Goal: Information Seeking & Learning: Learn about a topic

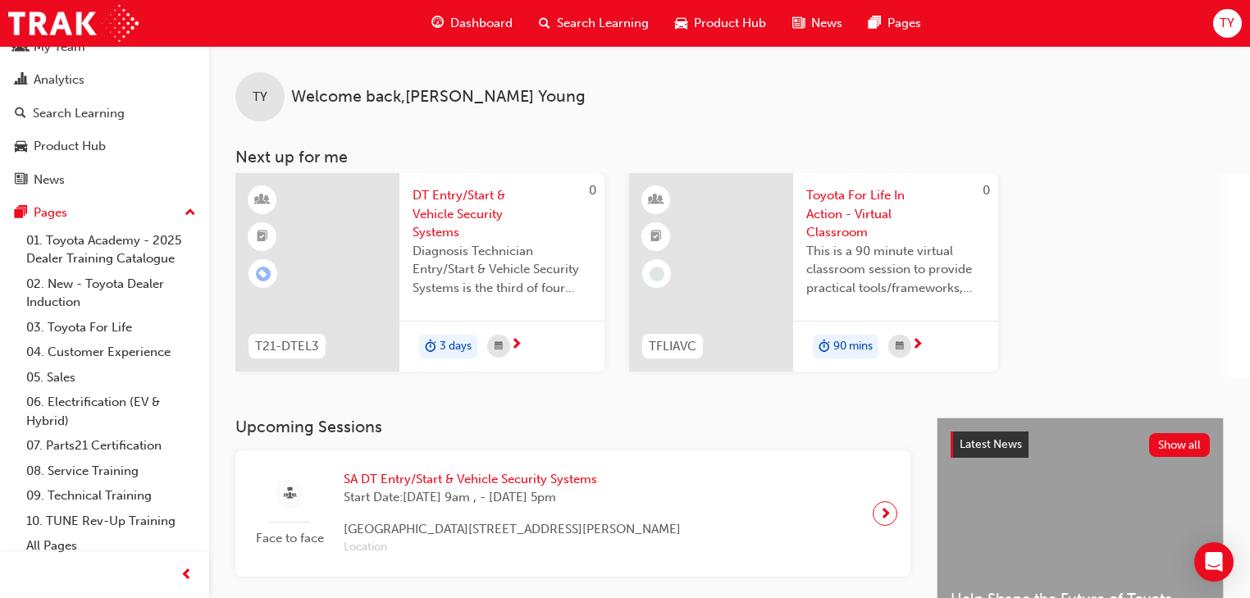
scroll to position [66, 0]
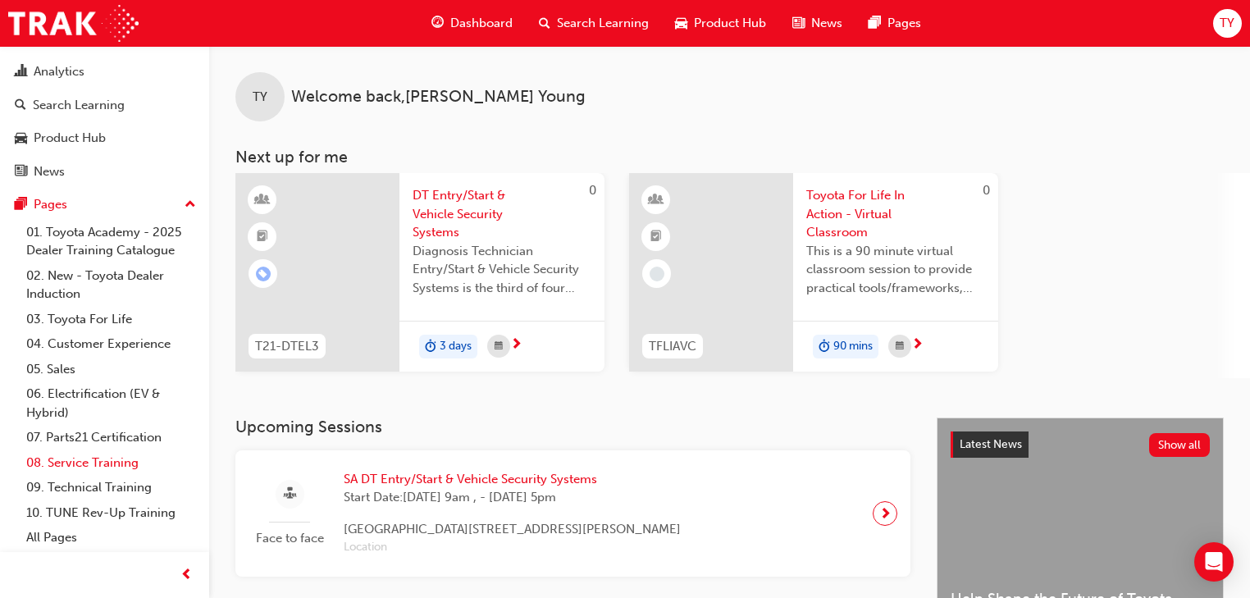
click at [97, 456] on link "08. Service Training" at bounding box center [111, 462] width 183 height 25
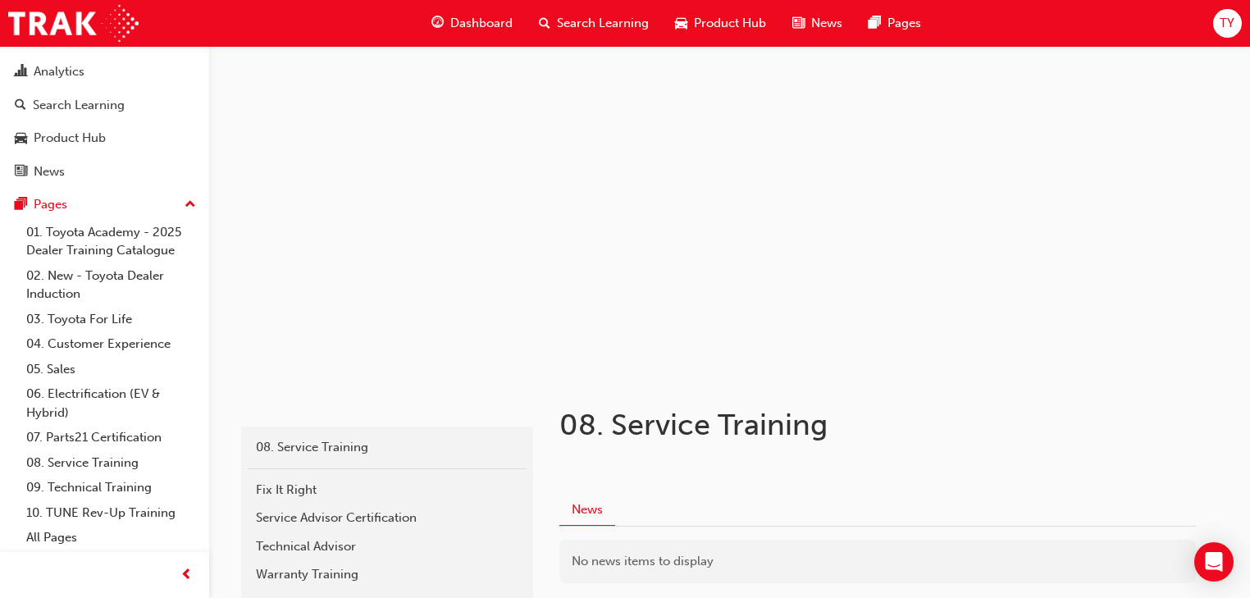
scroll to position [189, 0]
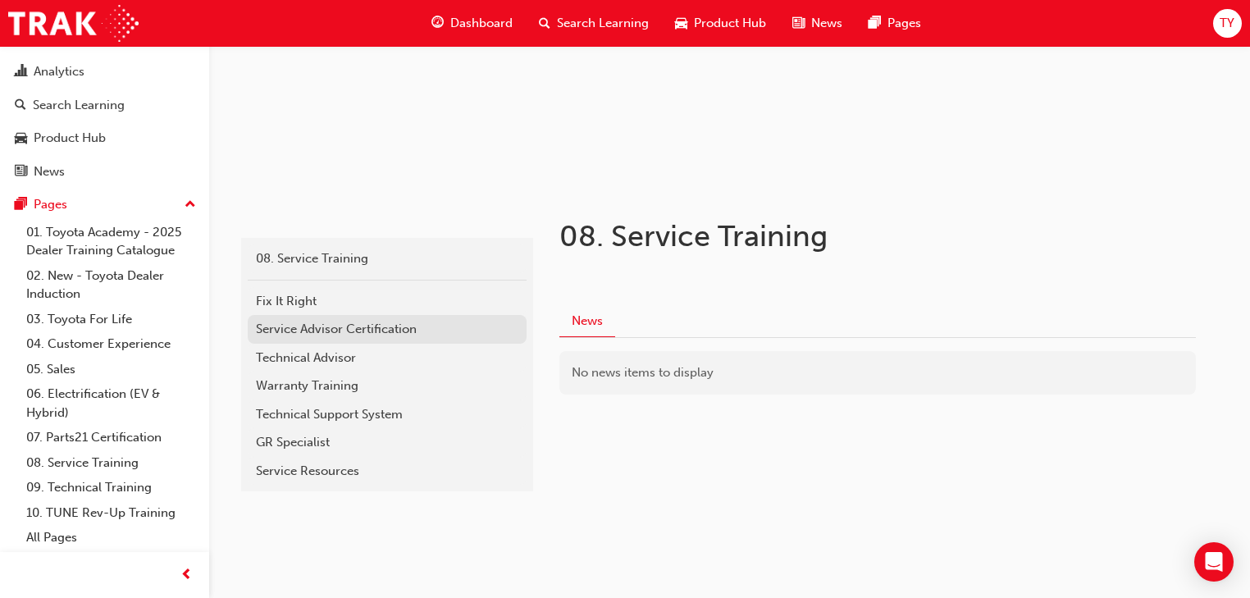
click at [358, 320] on div "Service Advisor Certification" at bounding box center [387, 329] width 262 height 19
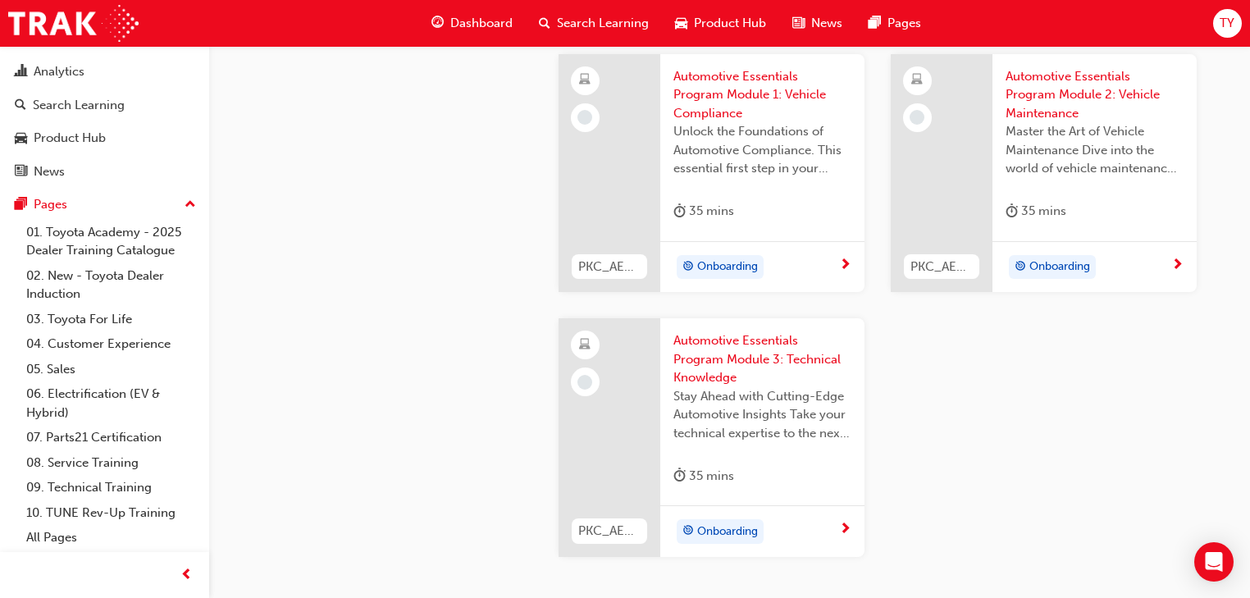
scroll to position [2229, 0]
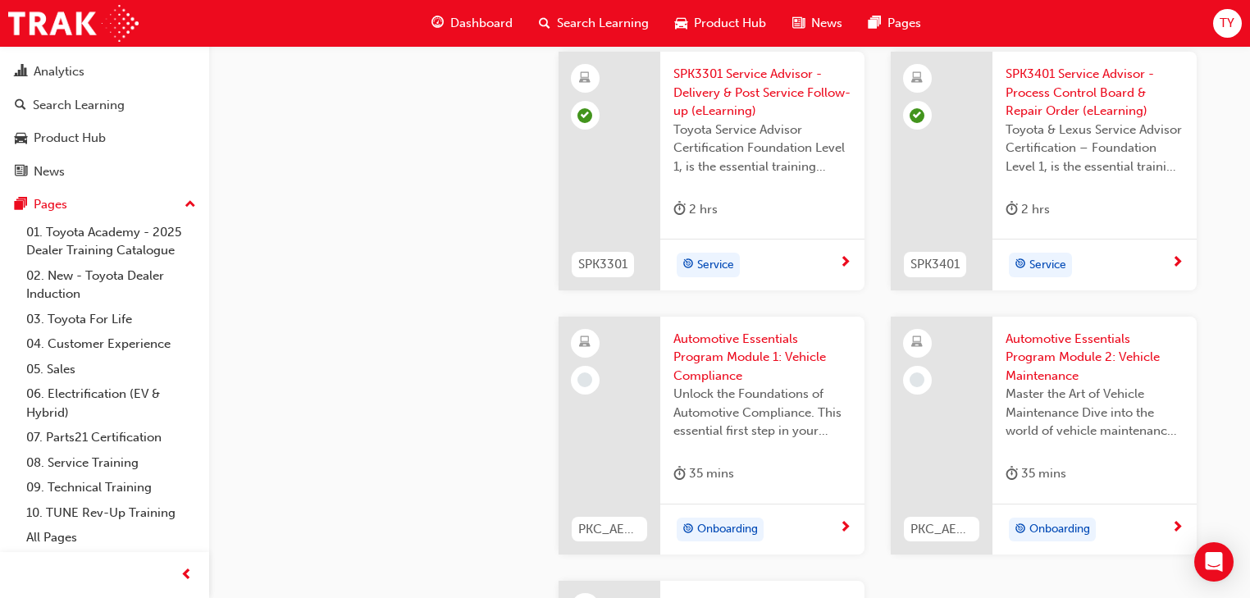
click at [725, 345] on span "Automotive Essentials Program Module 1: Vehicle Compliance" at bounding box center [762, 358] width 178 height 56
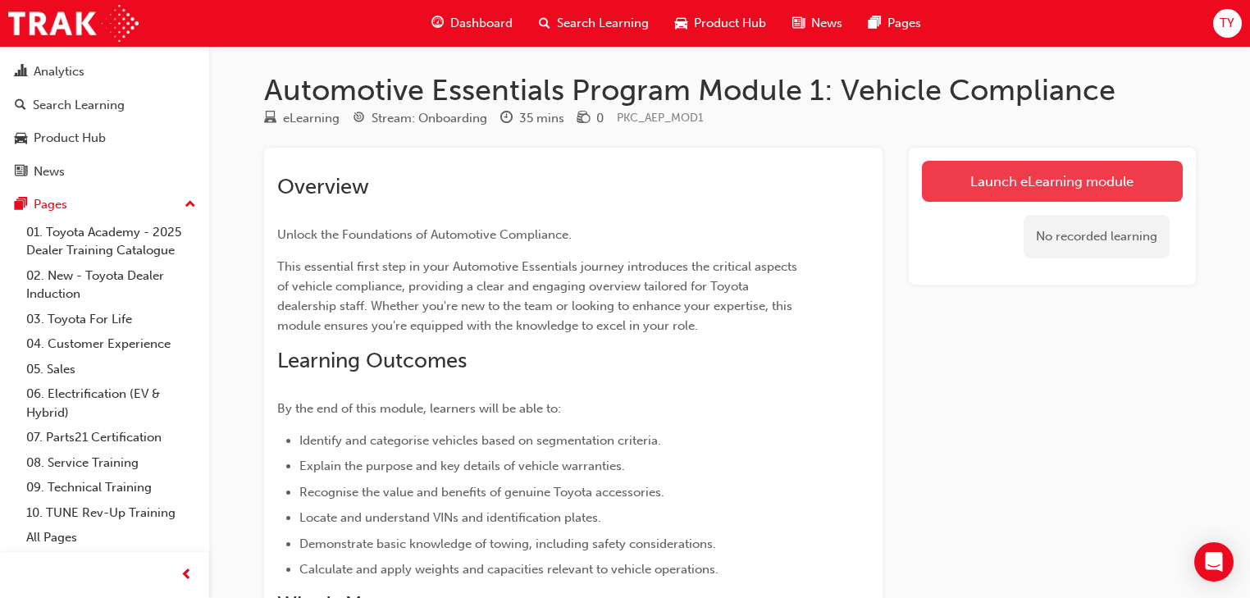
click at [1033, 174] on link "Launch eLearning module" at bounding box center [1052, 181] width 261 height 41
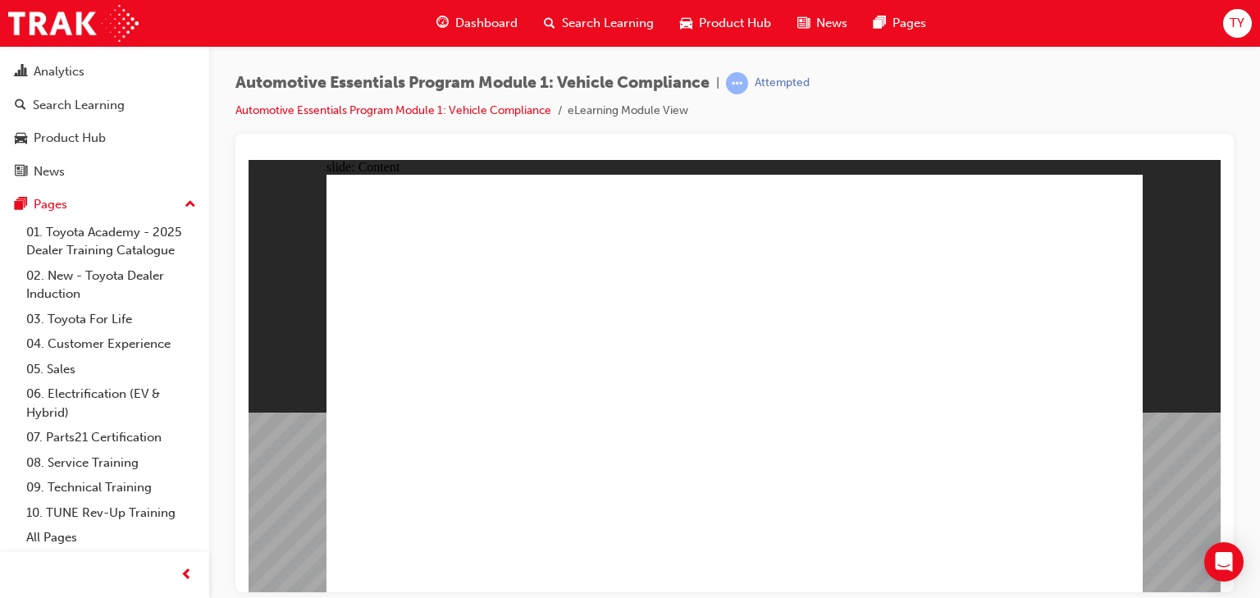
radio input "true"
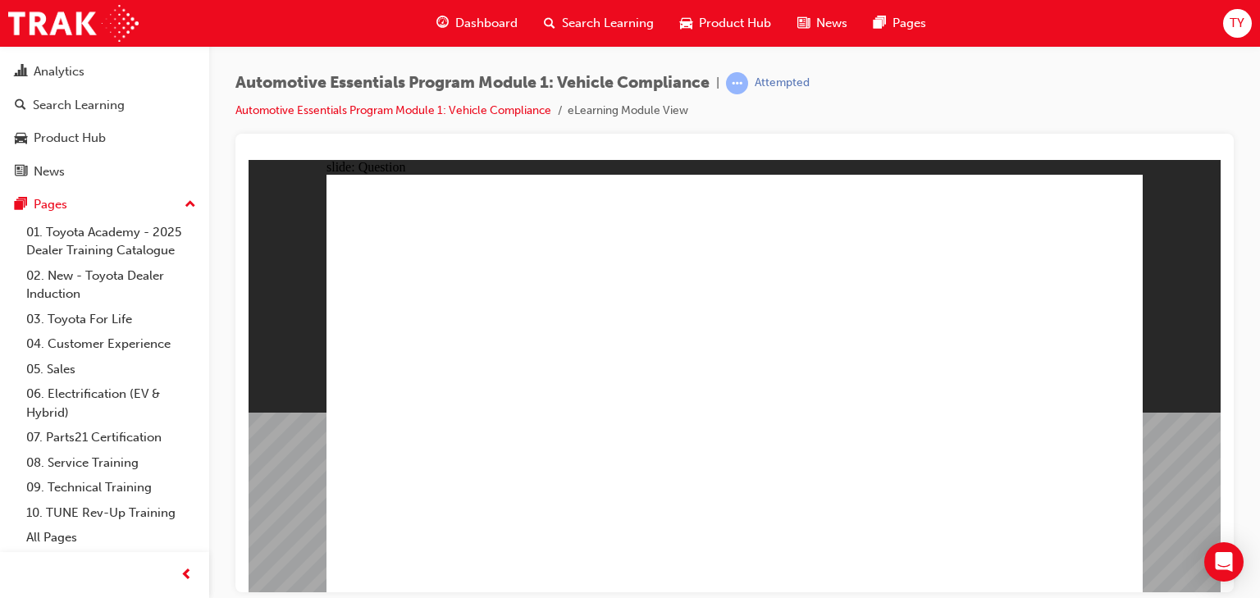
radio input "true"
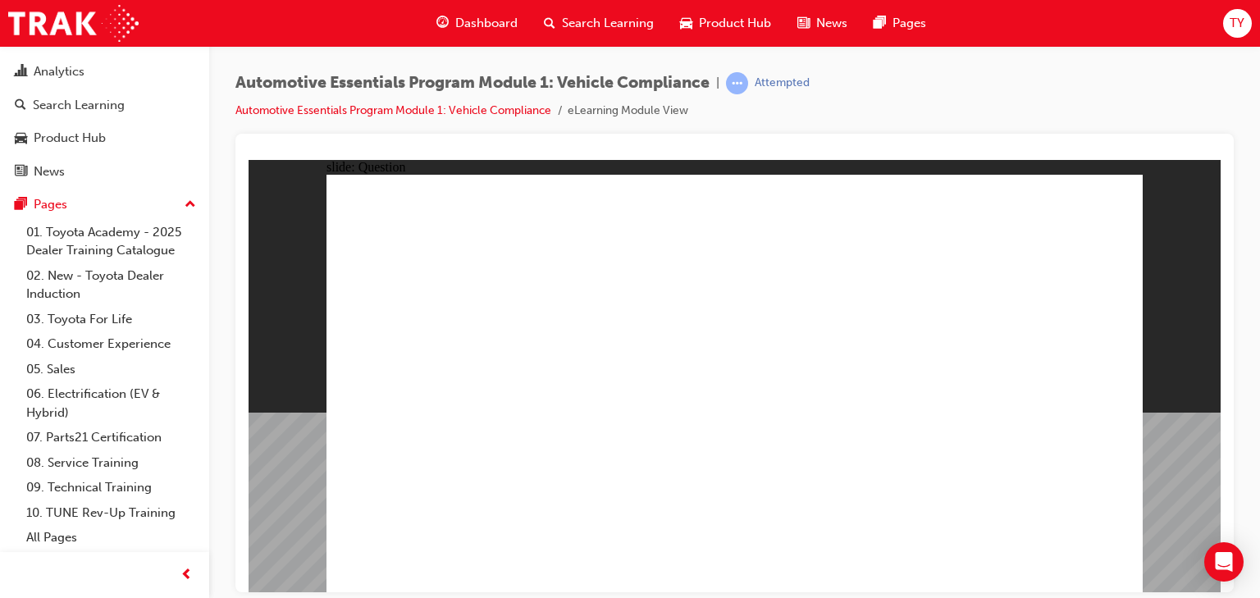
radio input "true"
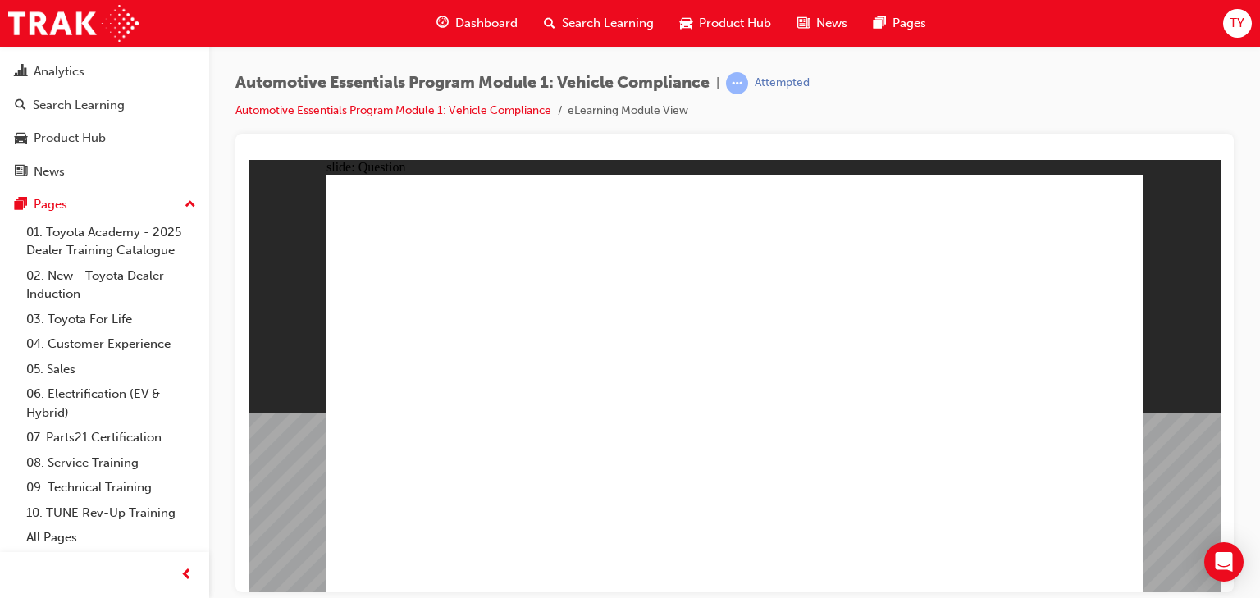
radio input "true"
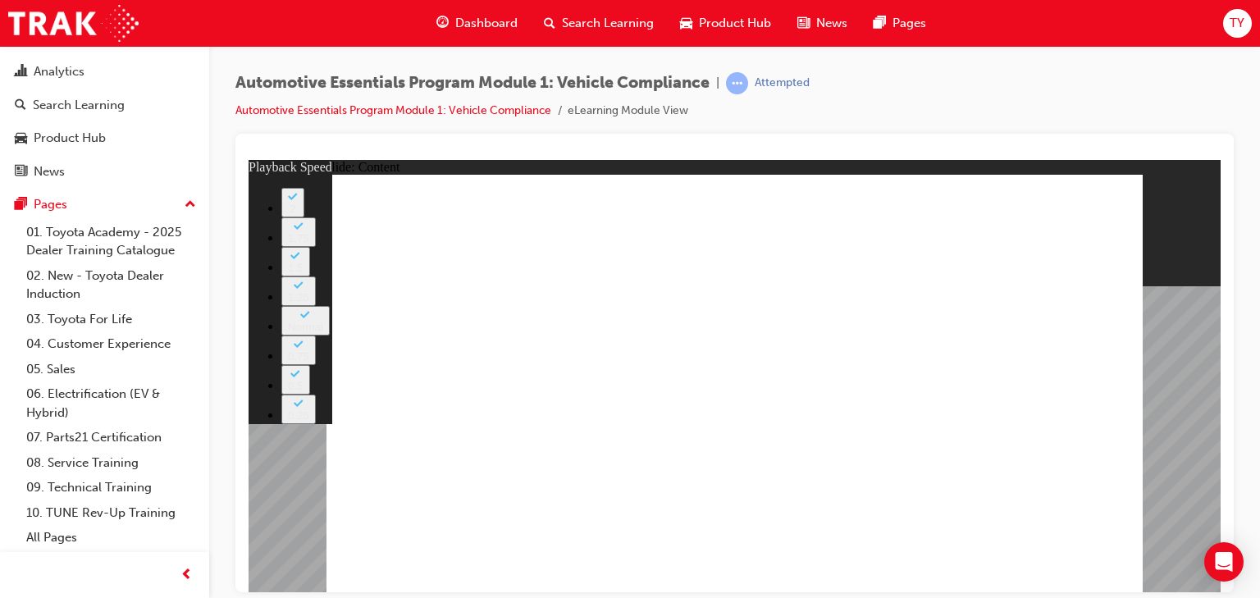
type input "27"
type input "0"
type input "28"
type input "10"
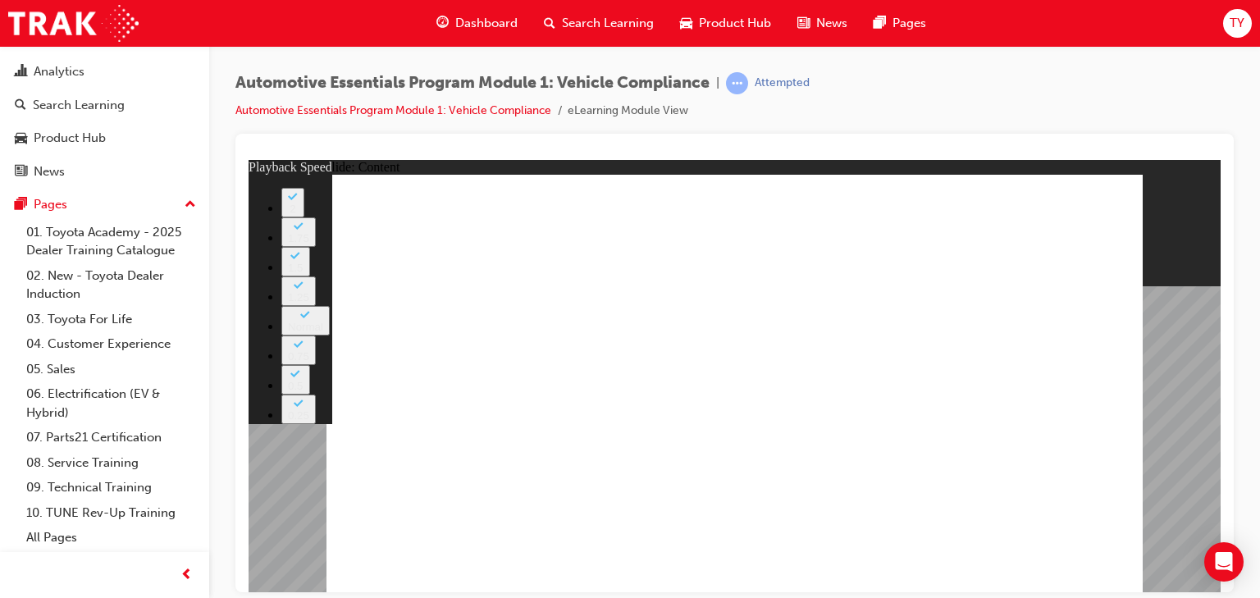
type input "43"
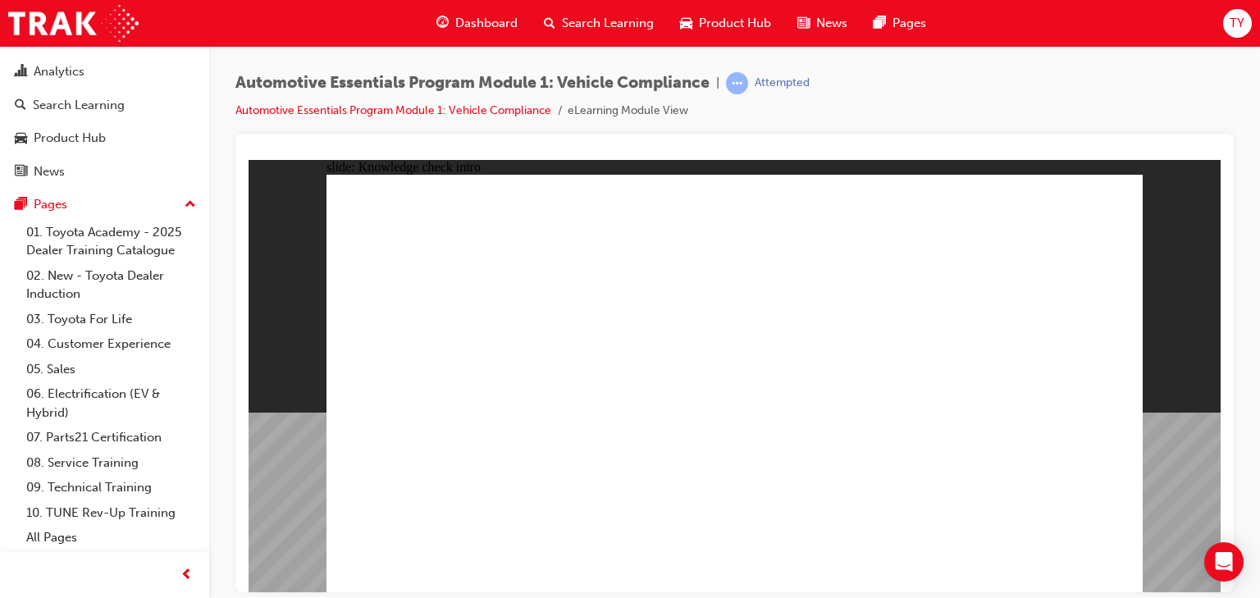
radio input "true"
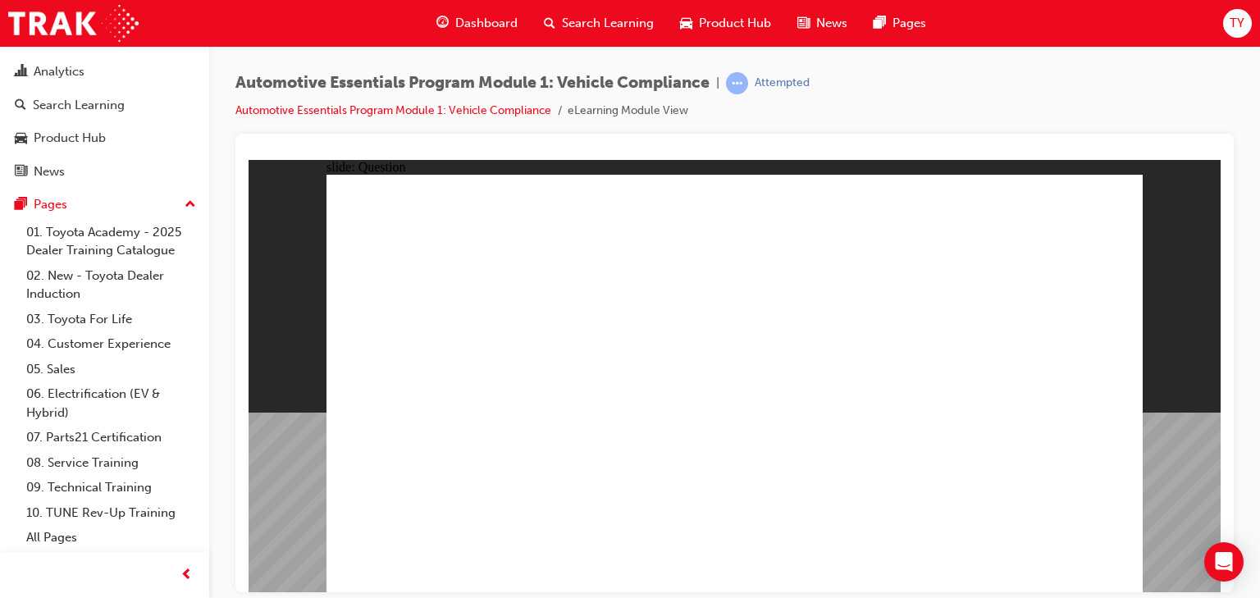
radio input "true"
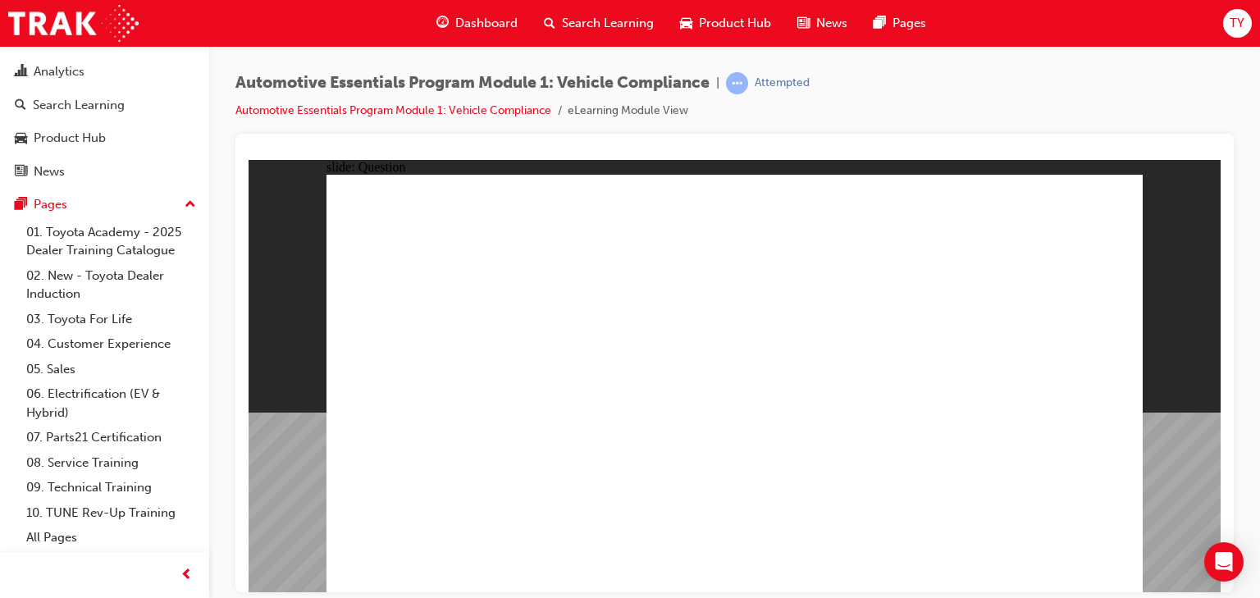
radio input "true"
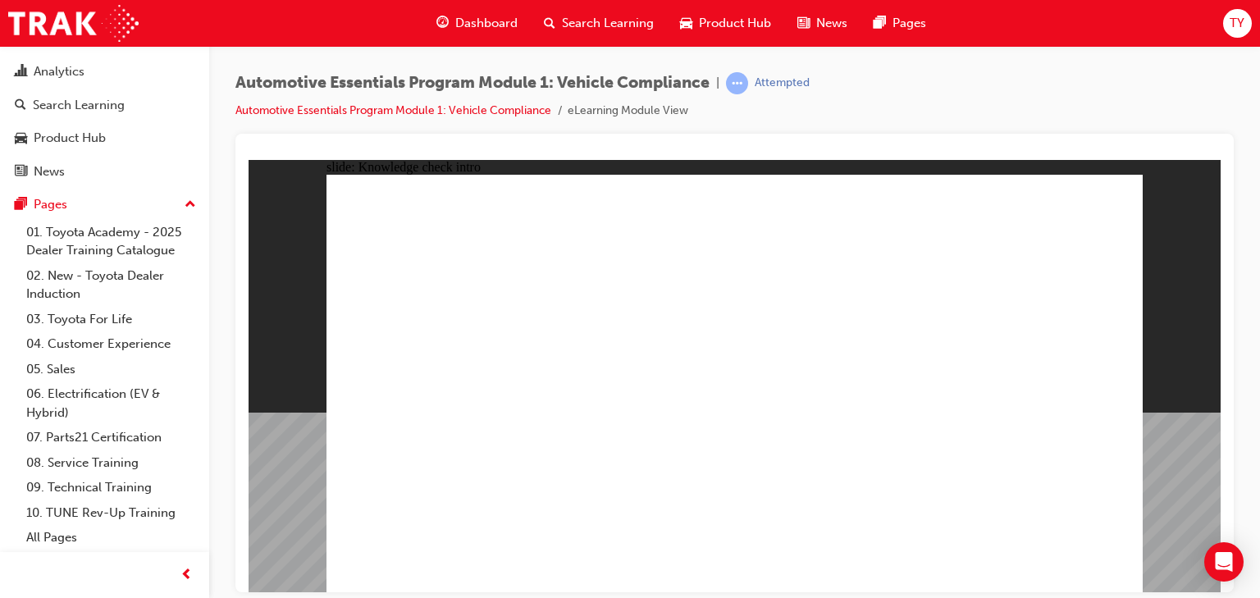
radio input "true"
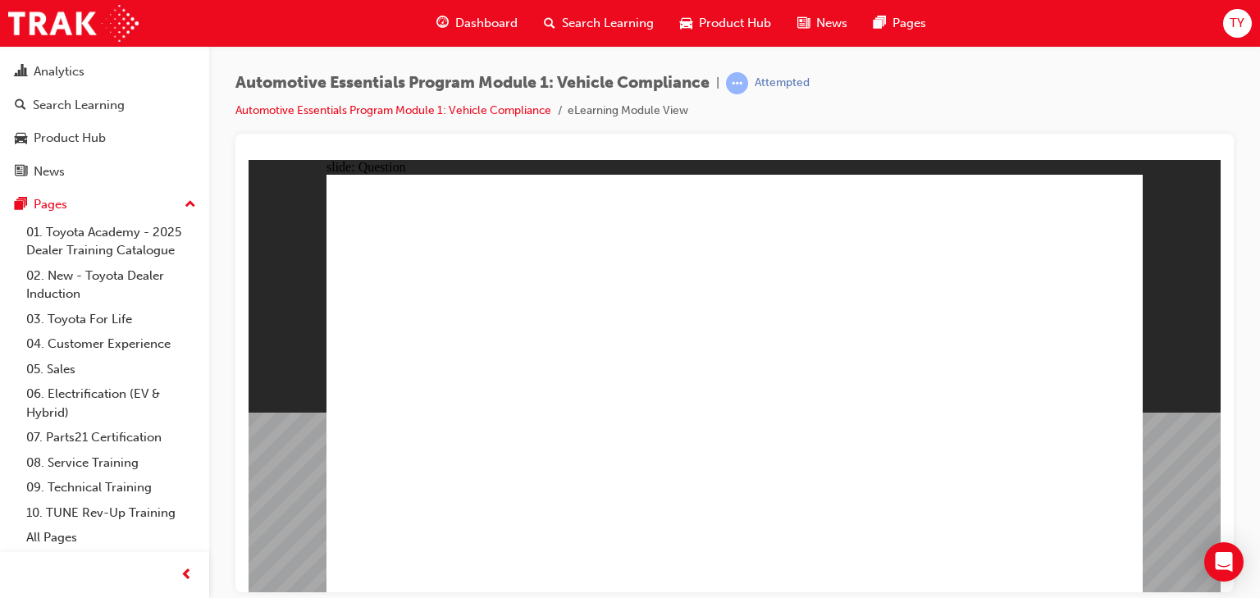
radio input "true"
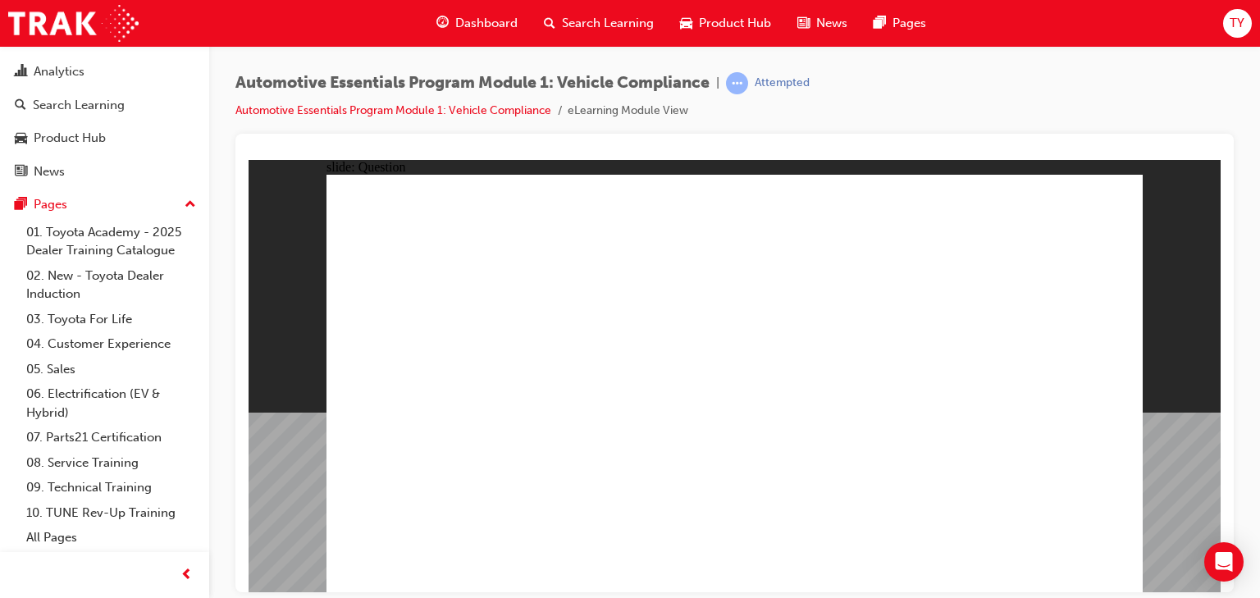
radio input "true"
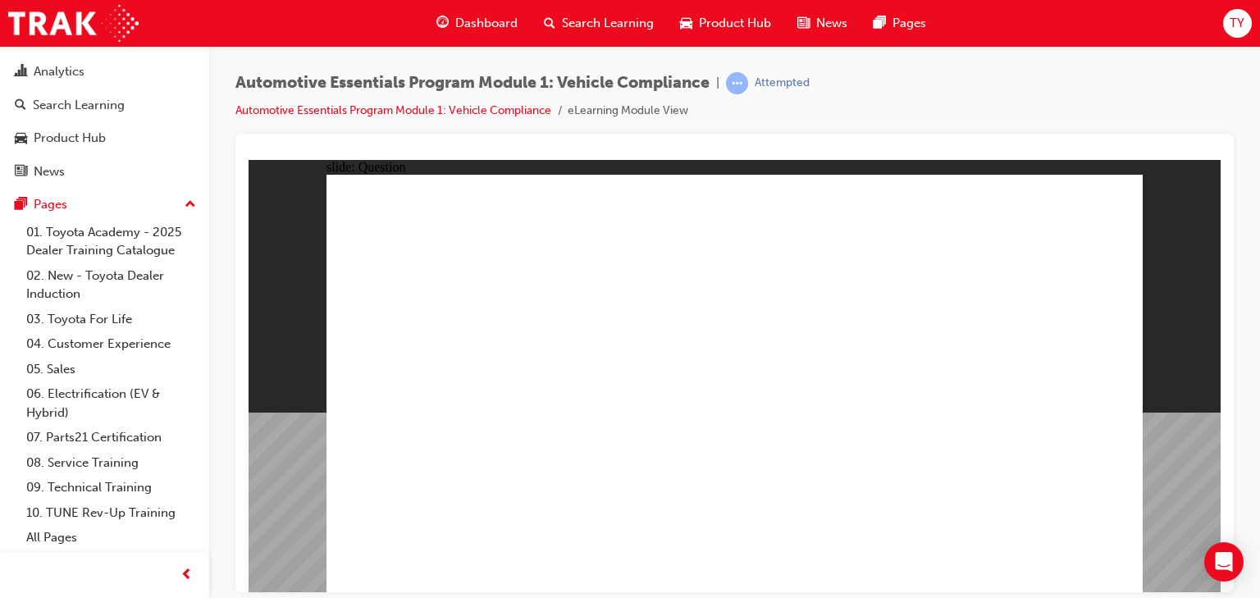
radio input "true"
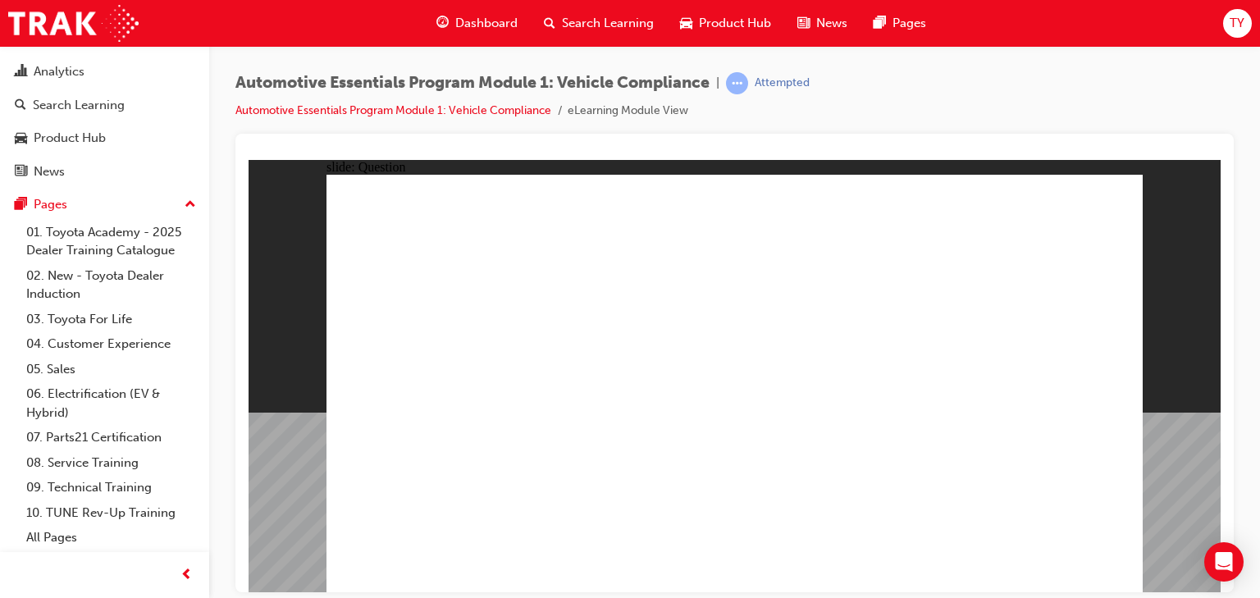
radio input "true"
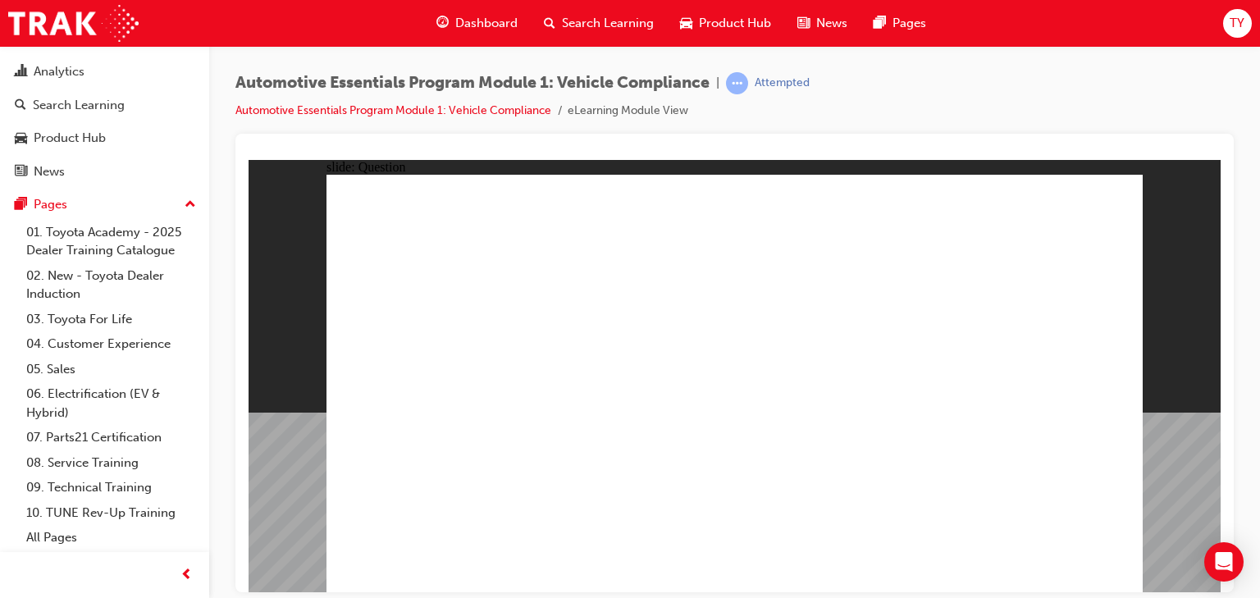
radio input "true"
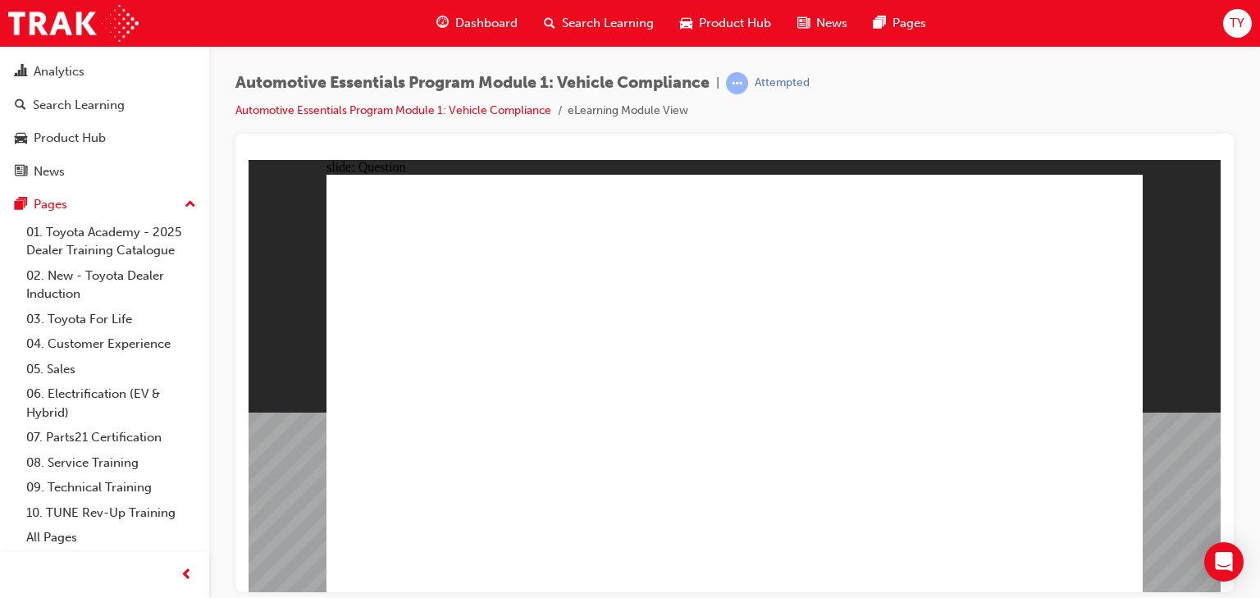
radio input "true"
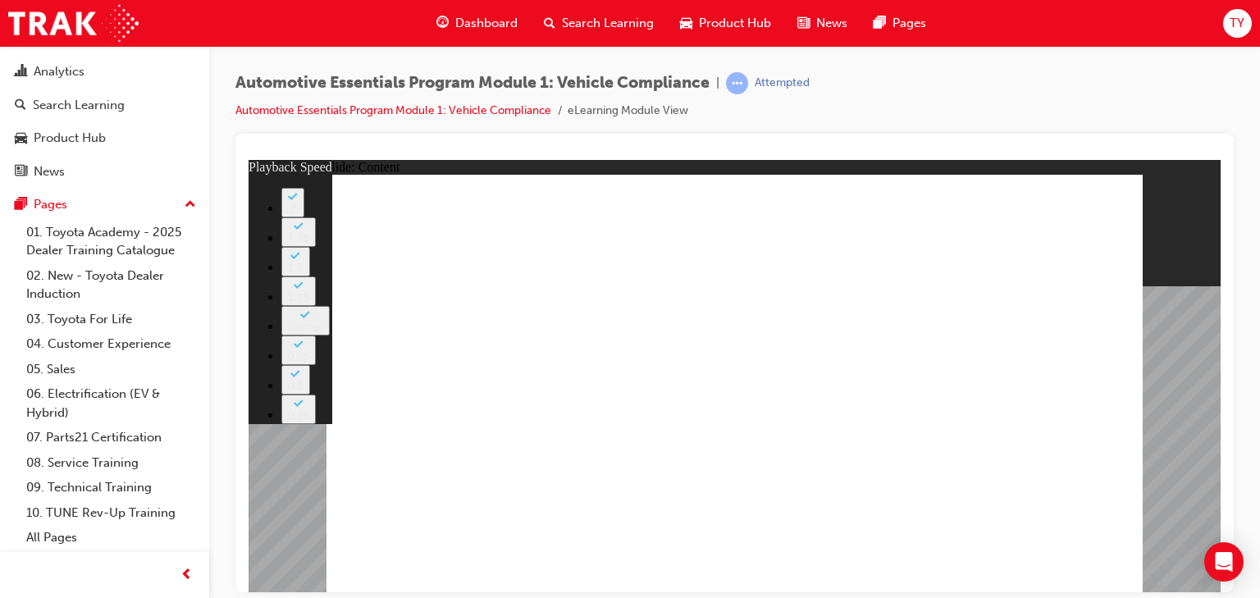
type input "35"
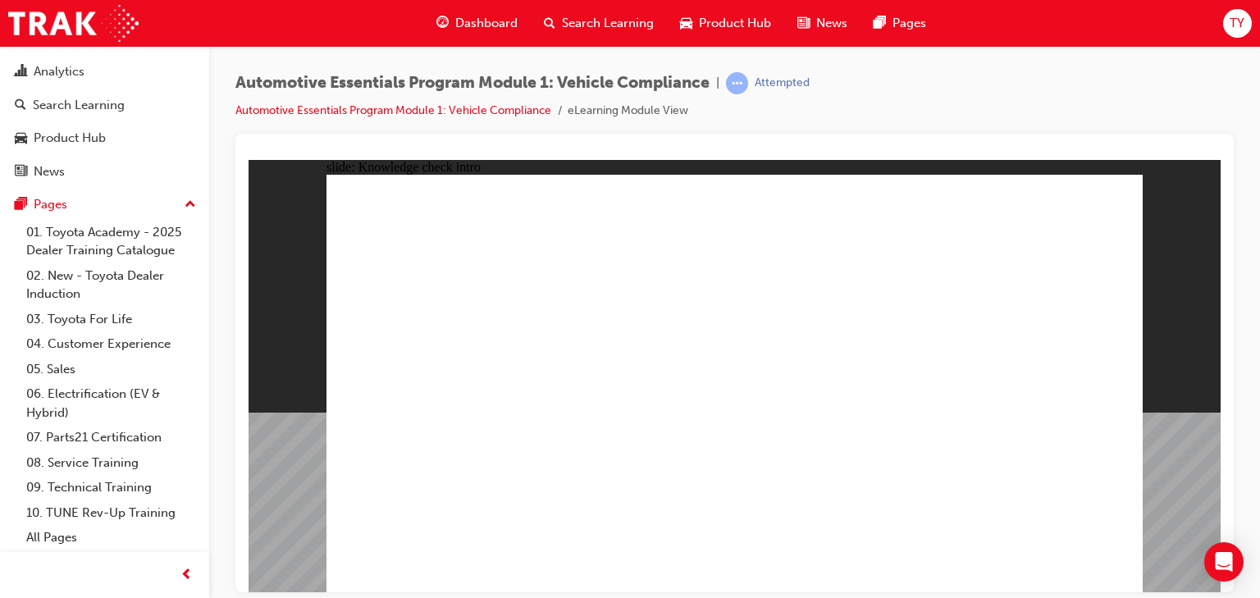
radio input "true"
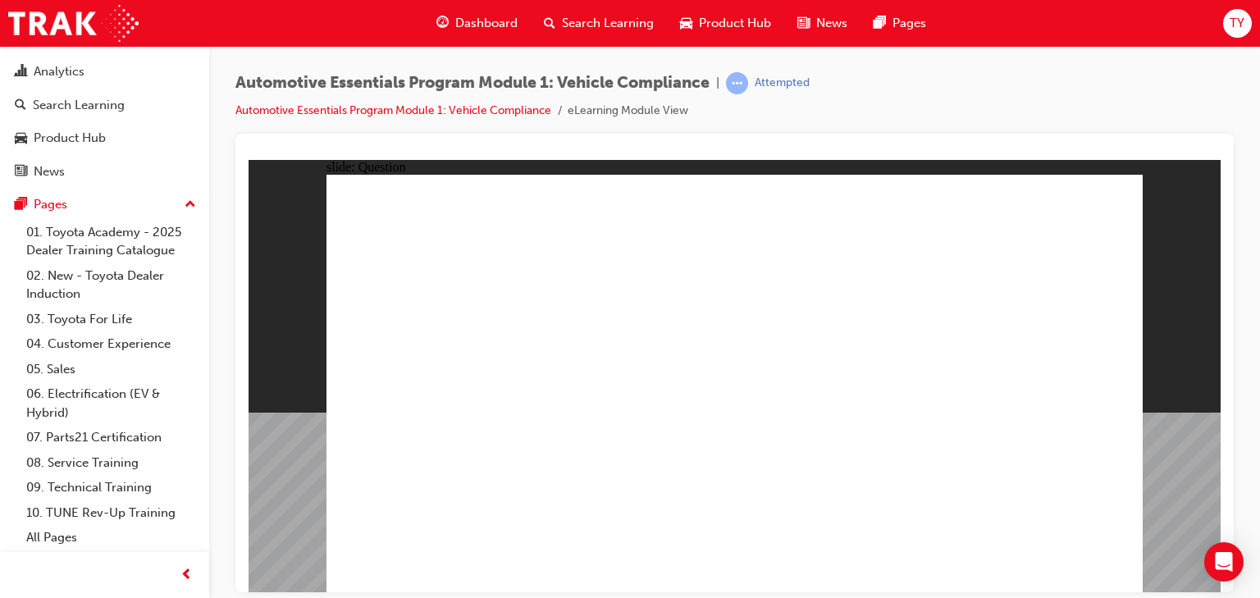
radio input "true"
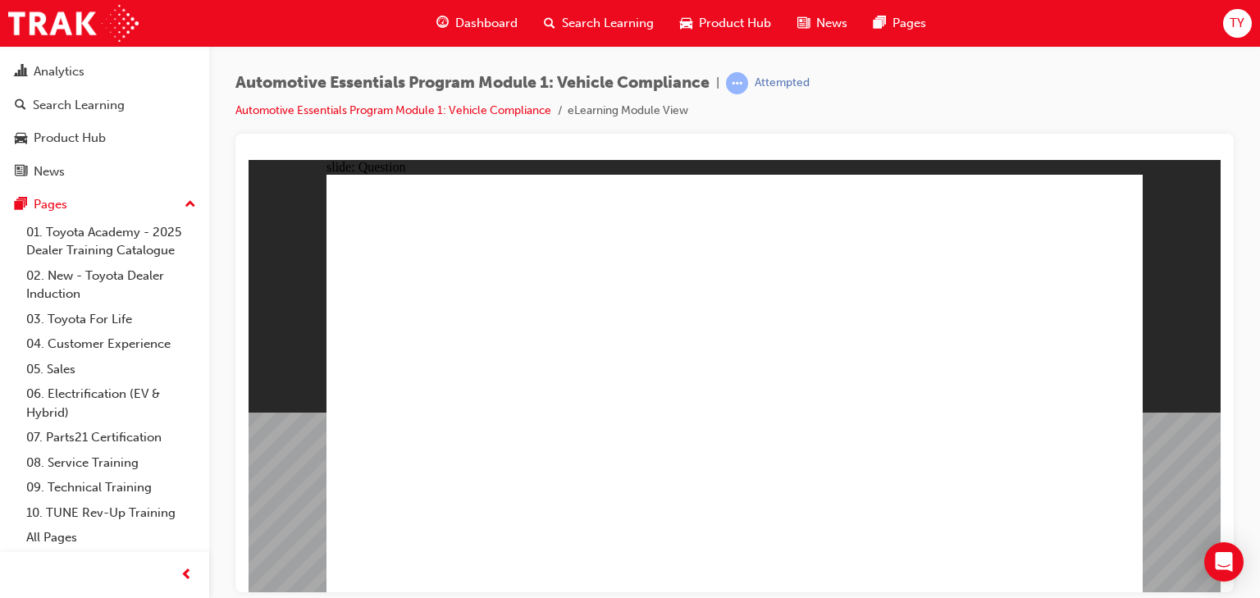
radio input "true"
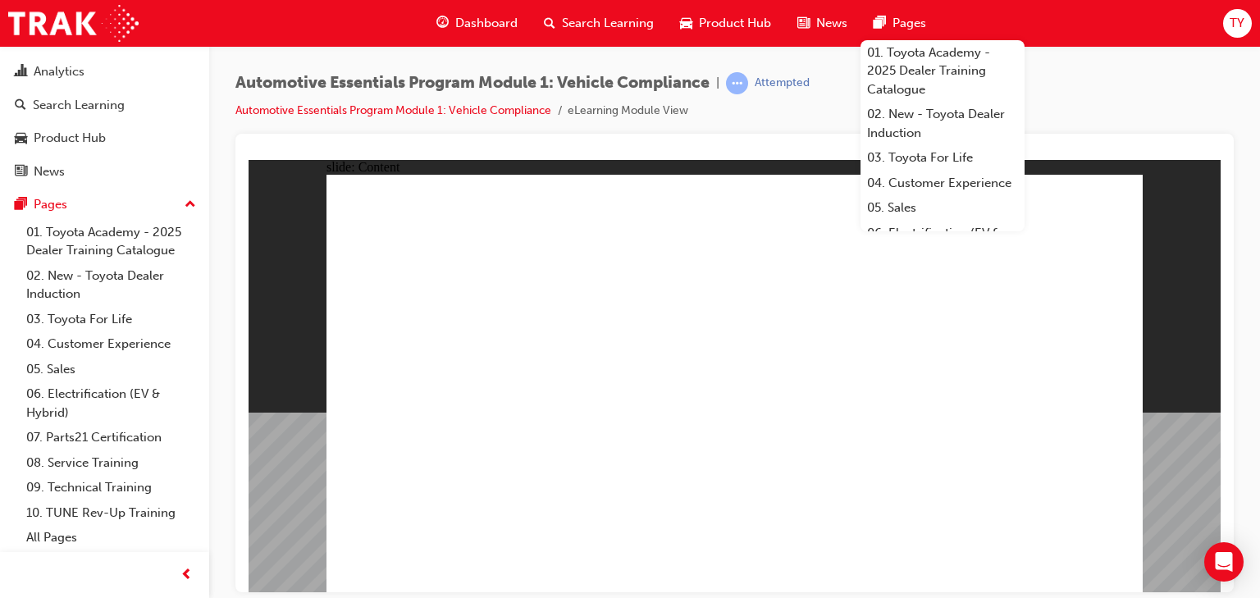
drag, startPoint x: 1091, startPoint y: 189, endPoint x: 1109, endPoint y: 185, distance: 18.5
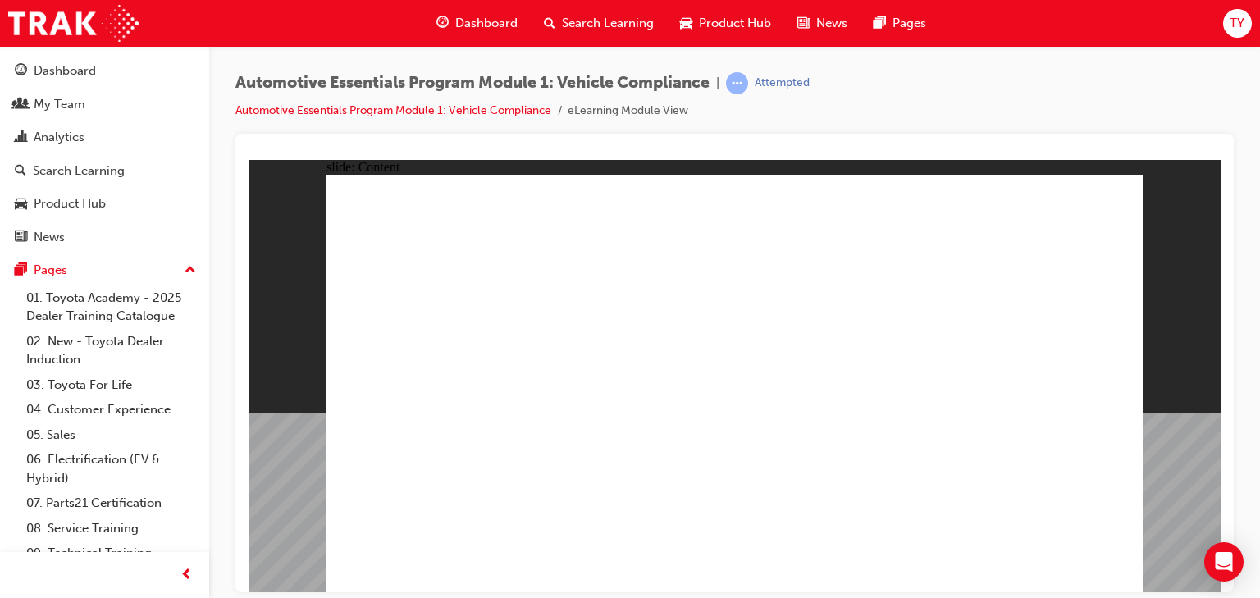
scroll to position [66, 0]
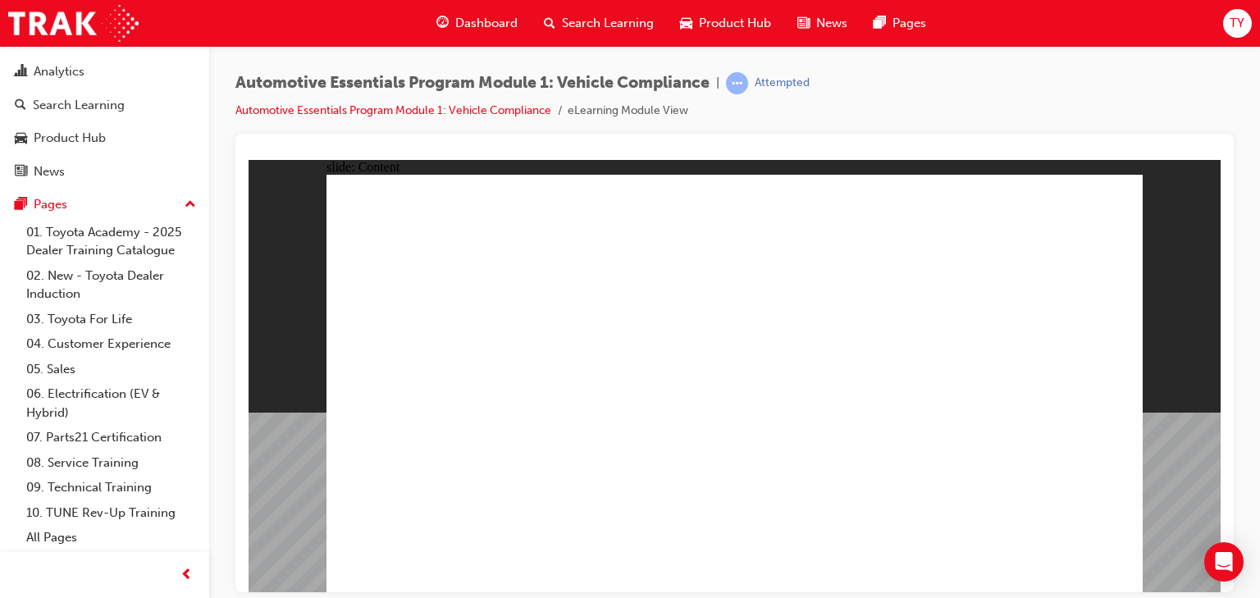
click at [1234, 24] on span "TY" at bounding box center [1236, 23] width 15 height 19
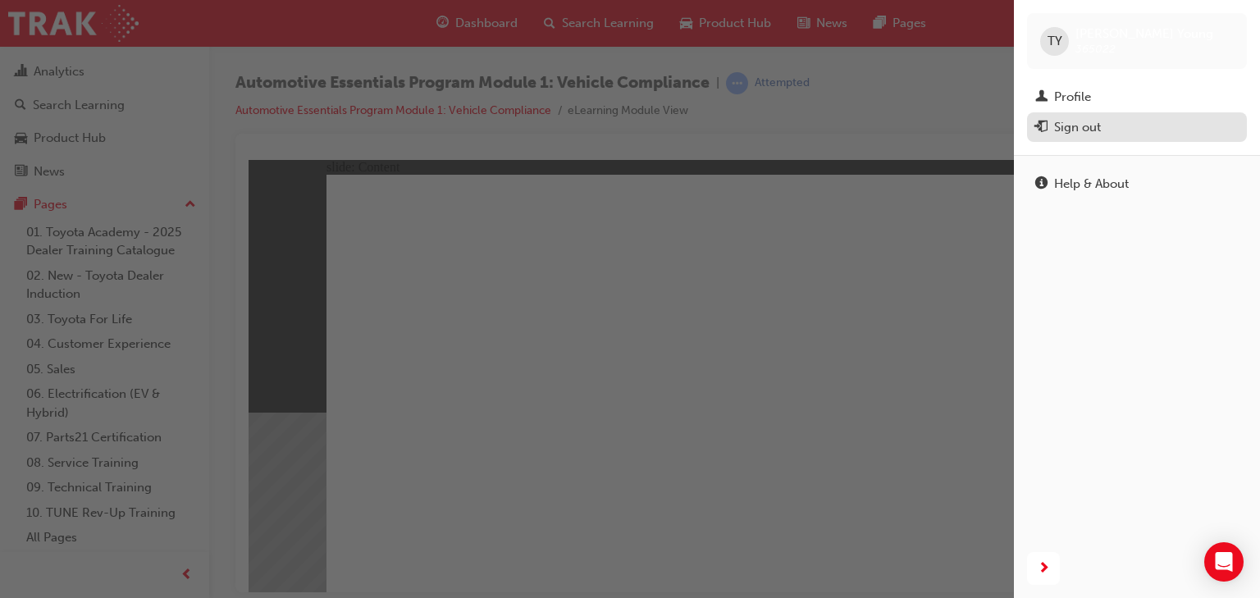
click at [1079, 125] on div "Sign out" at bounding box center [1077, 127] width 47 height 19
